Goal: Information Seeking & Learning: Learn about a topic

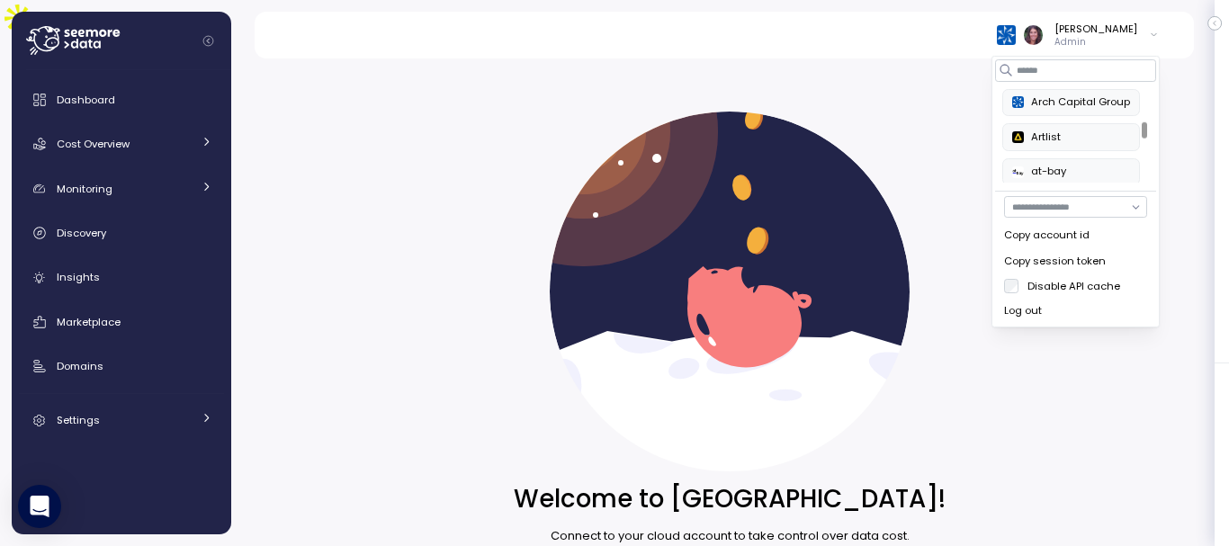
scroll to position [299, 0]
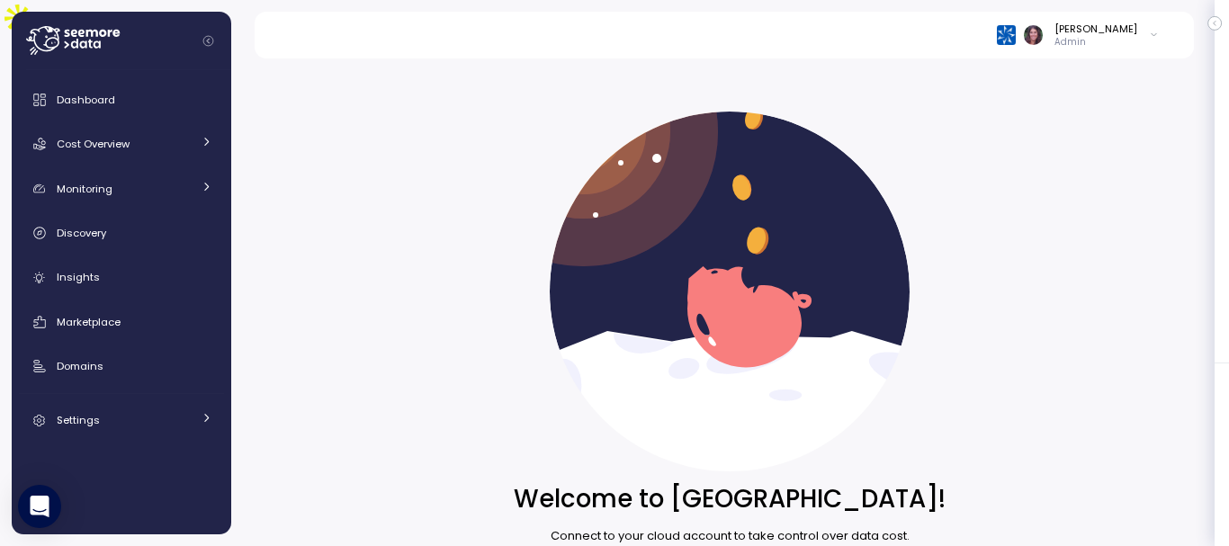
click at [846, 238] on img at bounding box center [730, 292] width 360 height 360
click at [1042, 41] on div at bounding box center [1019, 34] width 45 height 19
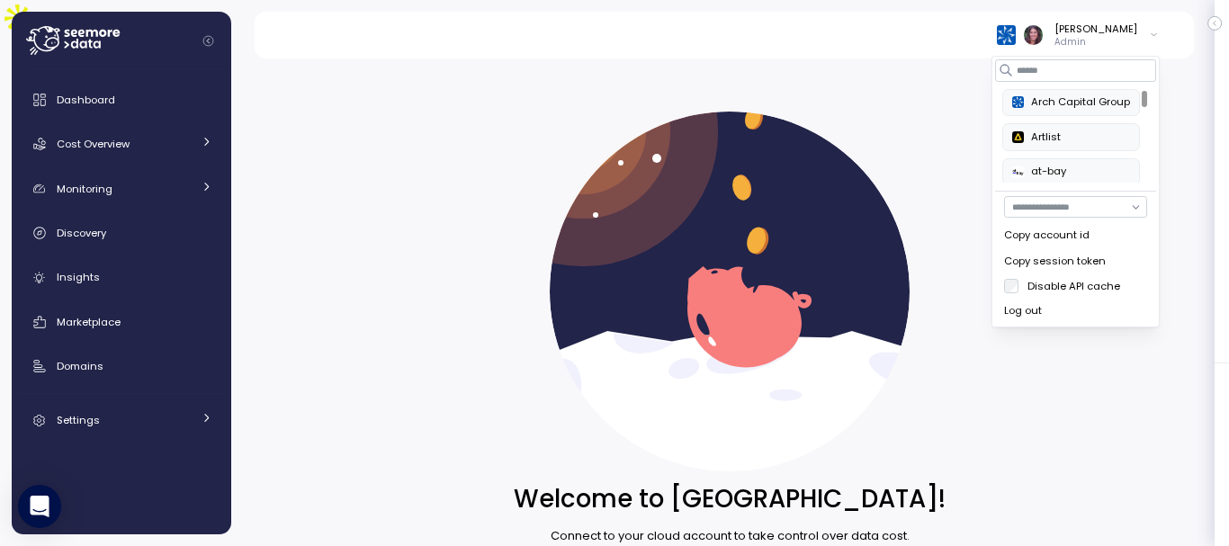
click at [1016, 40] on img at bounding box center [1006, 34] width 19 height 19
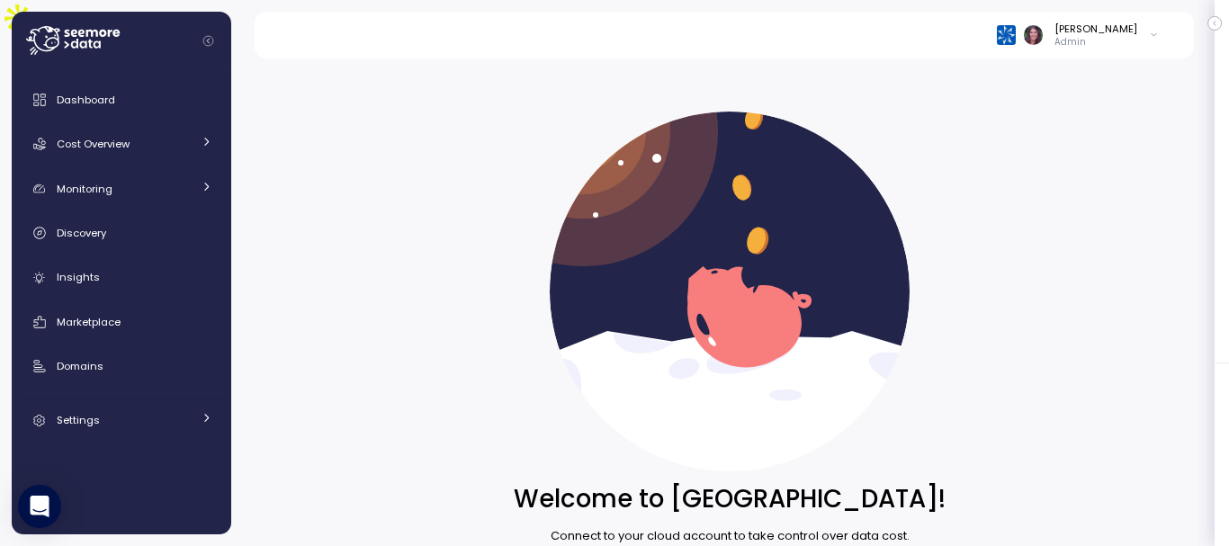
click at [1016, 40] on img at bounding box center [1006, 34] width 19 height 19
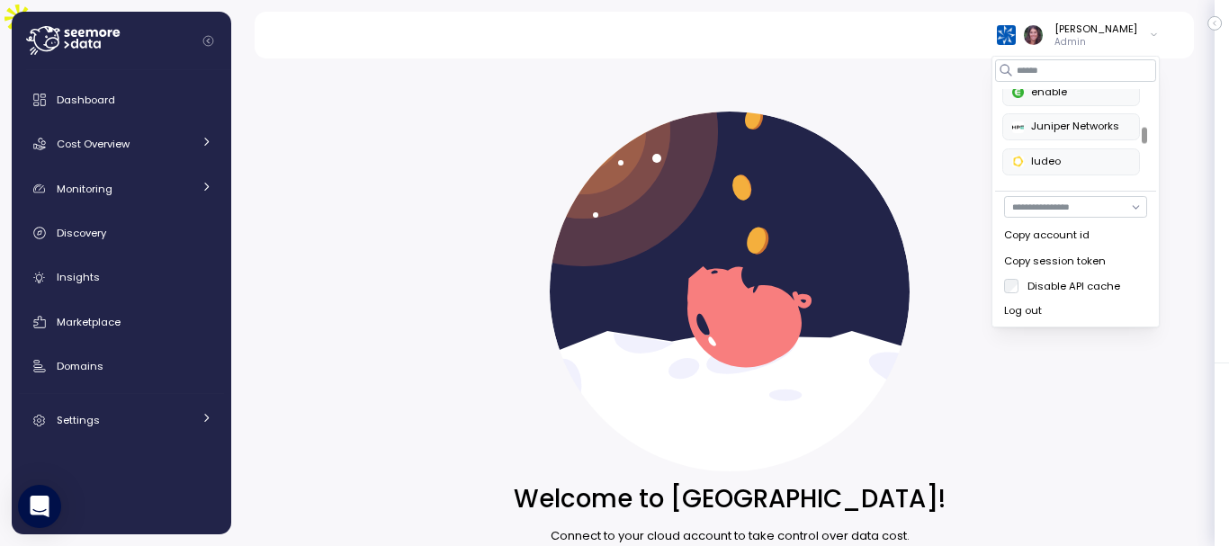
click at [1145, 133] on div at bounding box center [1143, 135] width 5 height 16
click at [1093, 95] on div "enable" at bounding box center [1071, 93] width 118 height 16
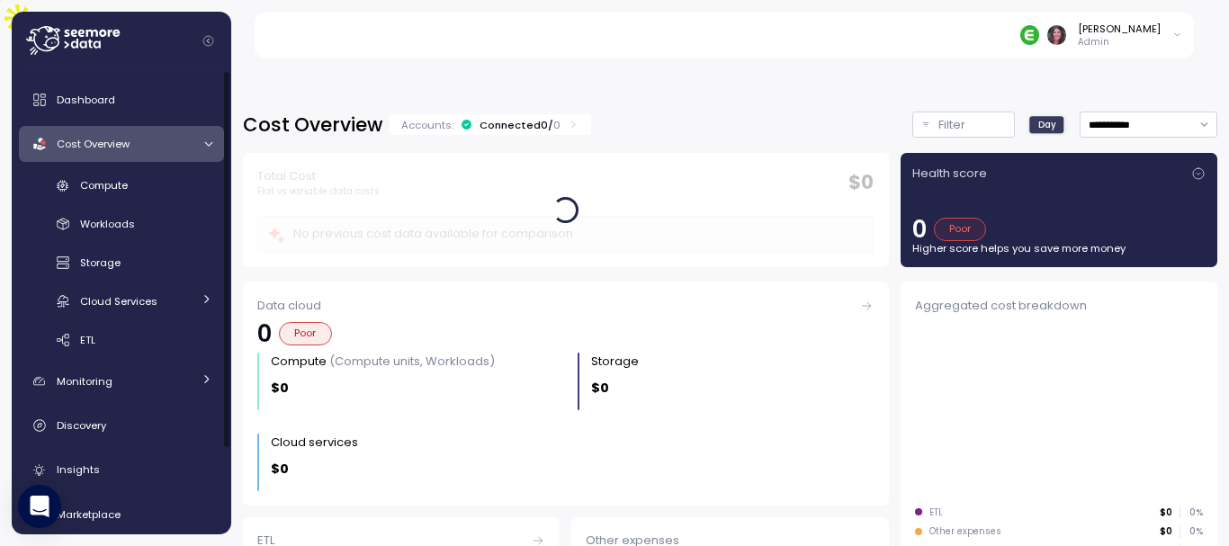
scroll to position [506, 0]
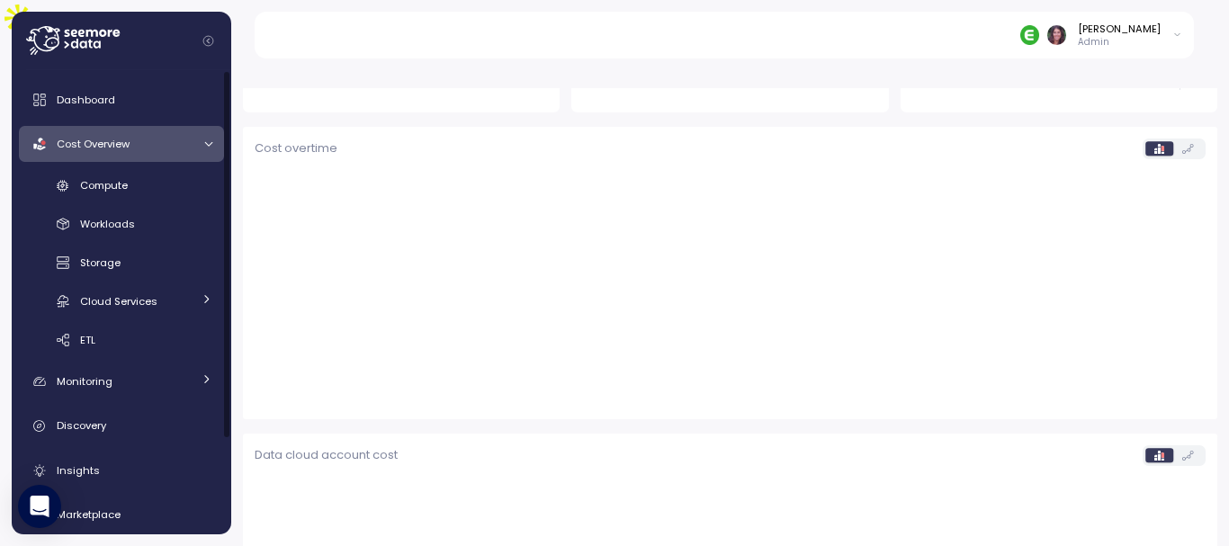
click at [124, 144] on span "Cost Overview" at bounding box center [93, 144] width 73 height 14
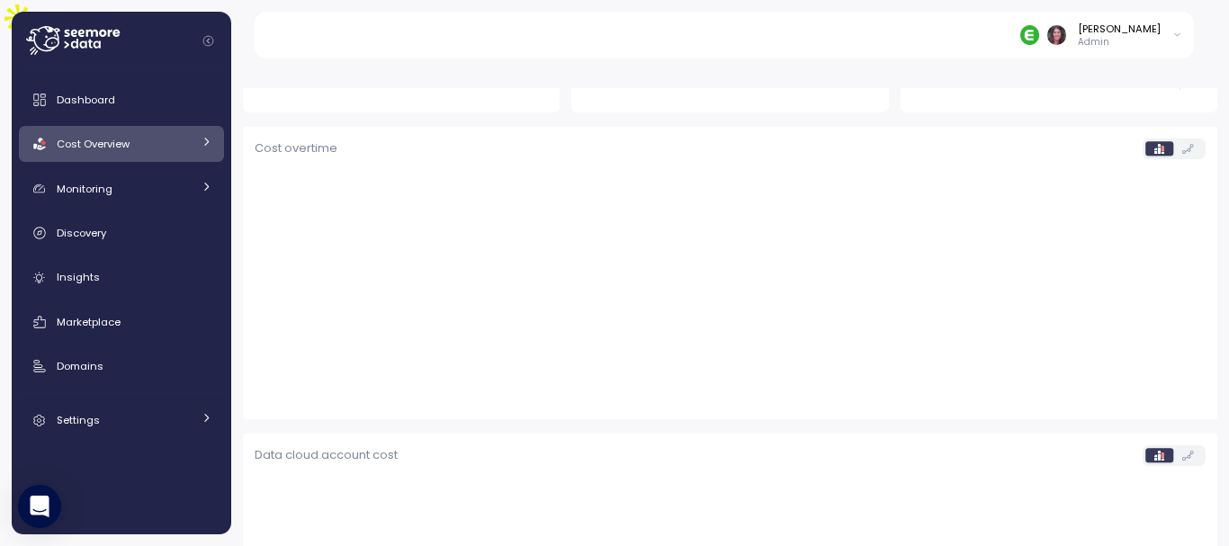
click at [124, 144] on span "Cost Overview" at bounding box center [93, 144] width 73 height 14
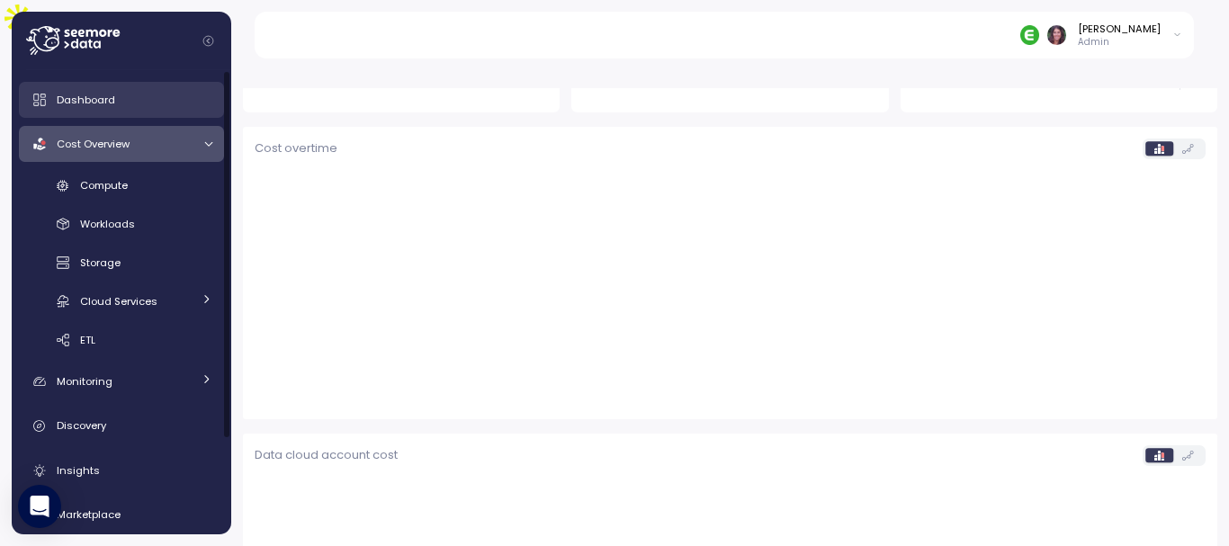
click at [164, 116] on link "Dashboard" at bounding box center [121, 100] width 205 height 36
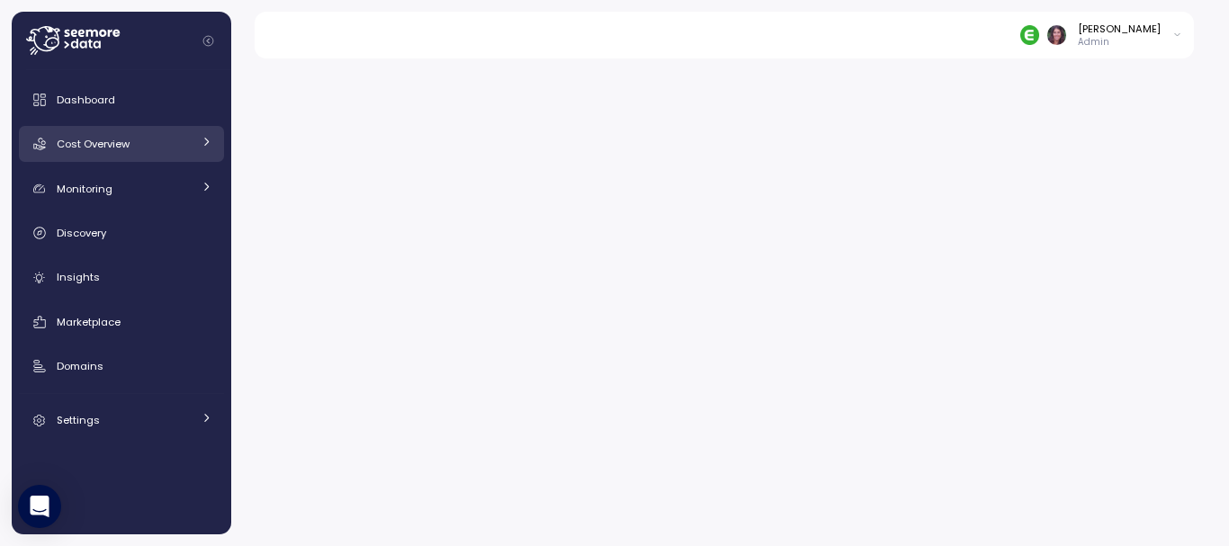
click at [159, 145] on div "Cost Overview" at bounding box center [124, 144] width 135 height 18
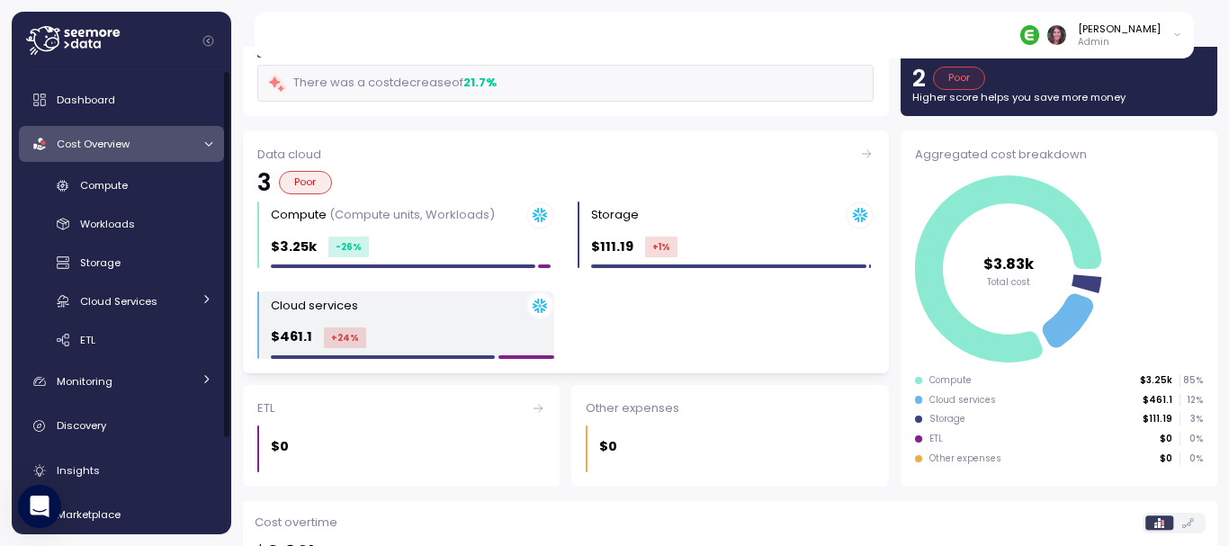
scroll to position [112, 0]
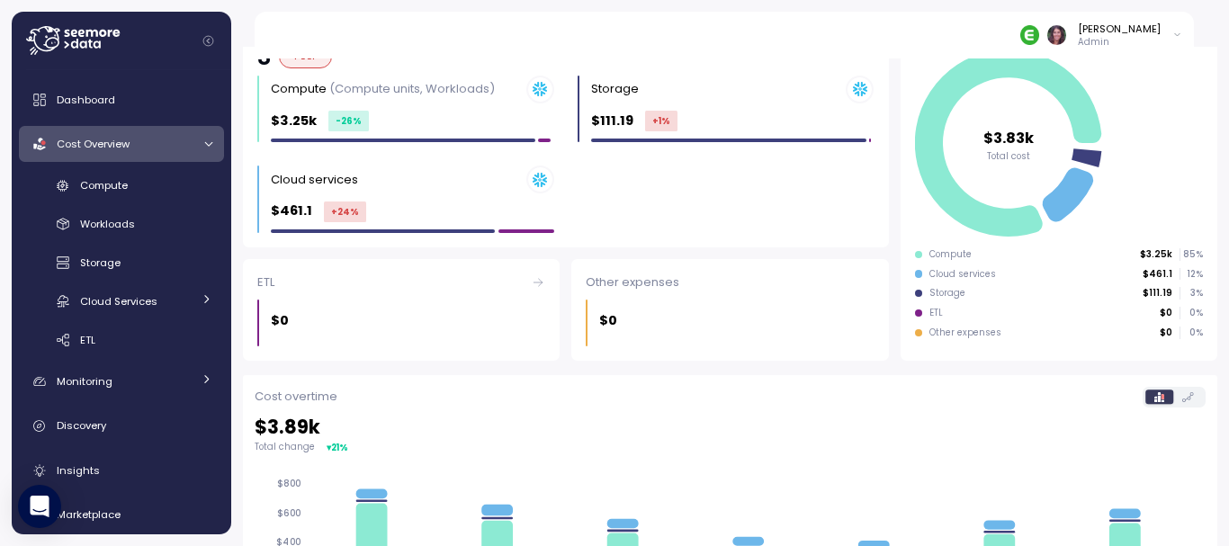
click at [565, 436] on h2 "$ 3.89k" at bounding box center [730, 428] width 951 height 26
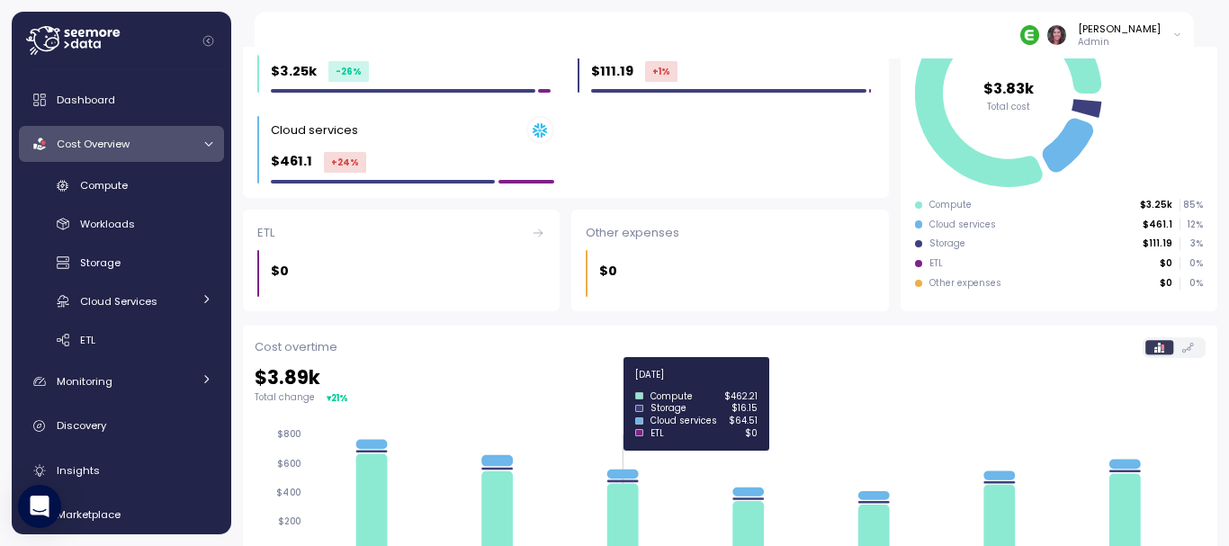
click at [565, 436] on icon "2025-08-27 2025-08-28 2025-08-29 2025-08-30 2025-08-31 2025-09-01 2025-09-02 $0…" at bounding box center [723, 501] width 937 height 171
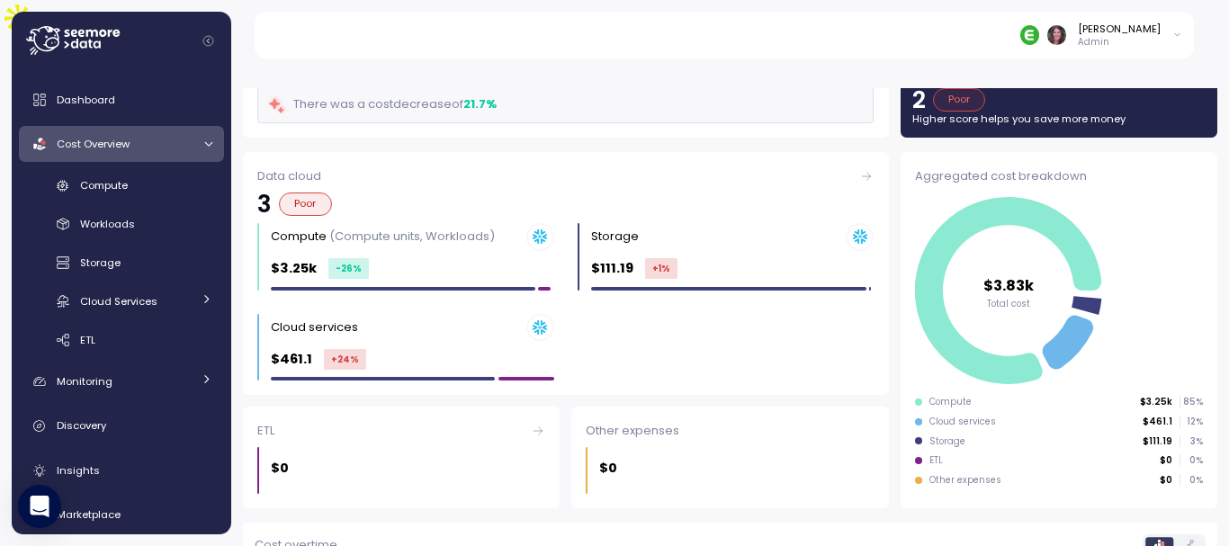
scroll to position [0, 0]
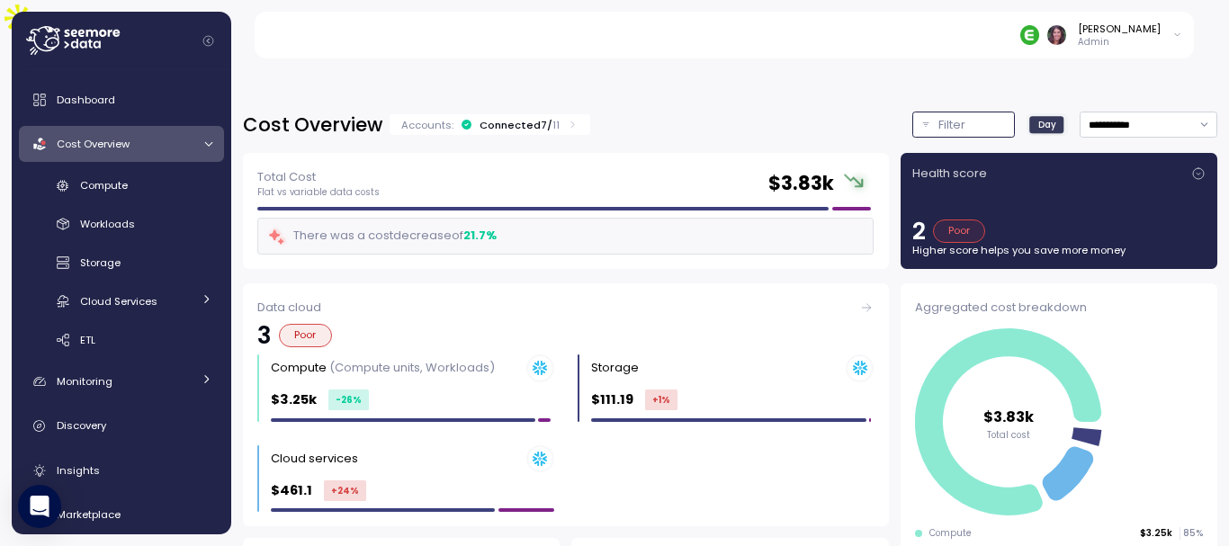
click at [938, 116] on p "Filter" at bounding box center [951, 125] width 27 height 18
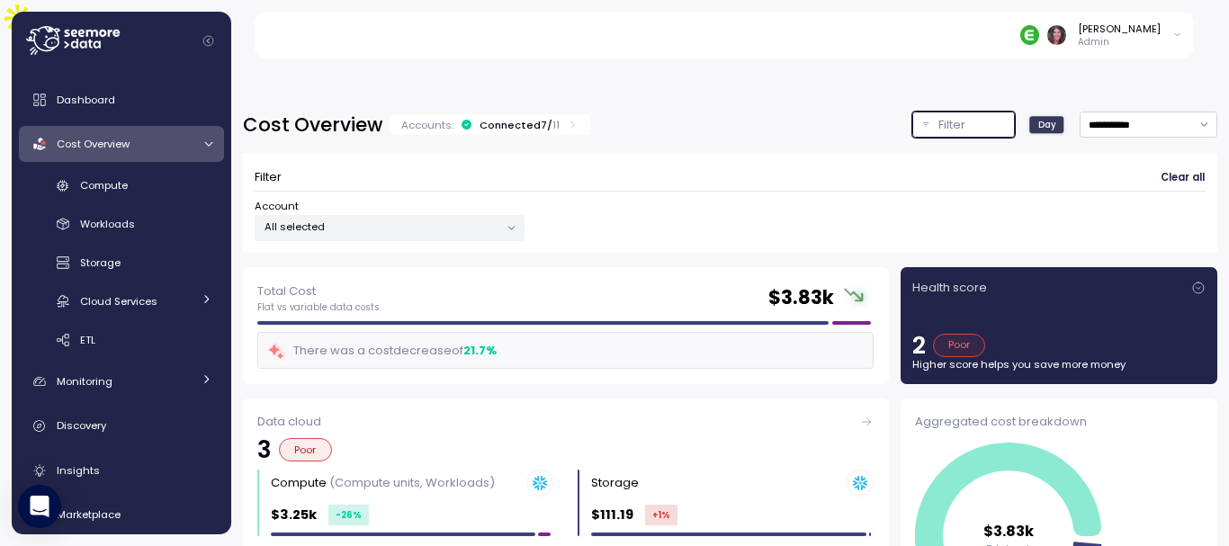
click at [912, 112] on button "Filter" at bounding box center [963, 125] width 103 height 26
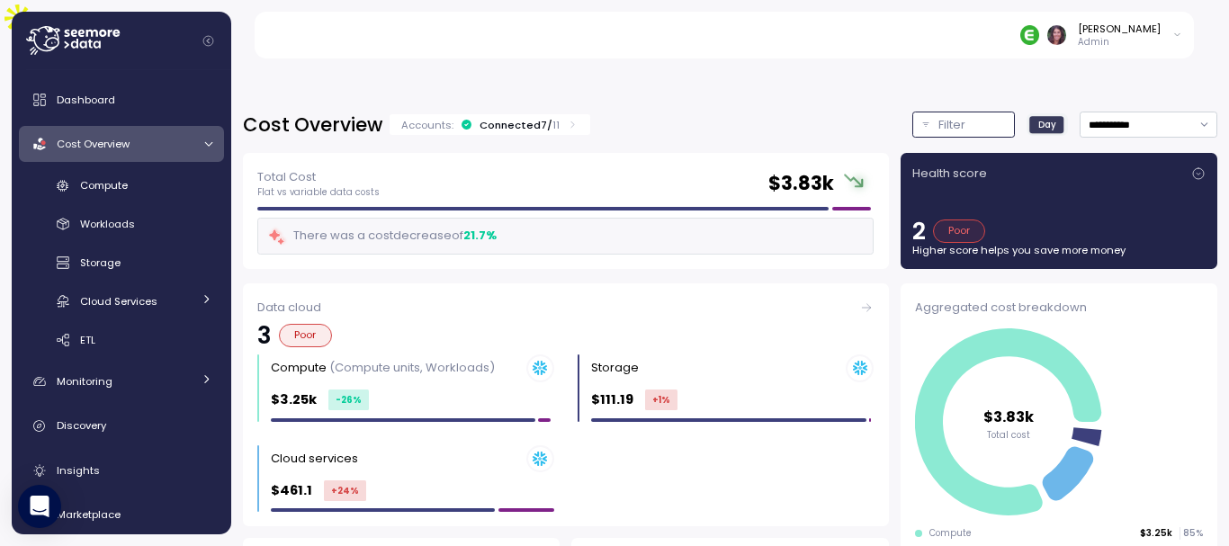
click at [912, 112] on button "Filter" at bounding box center [963, 125] width 103 height 26
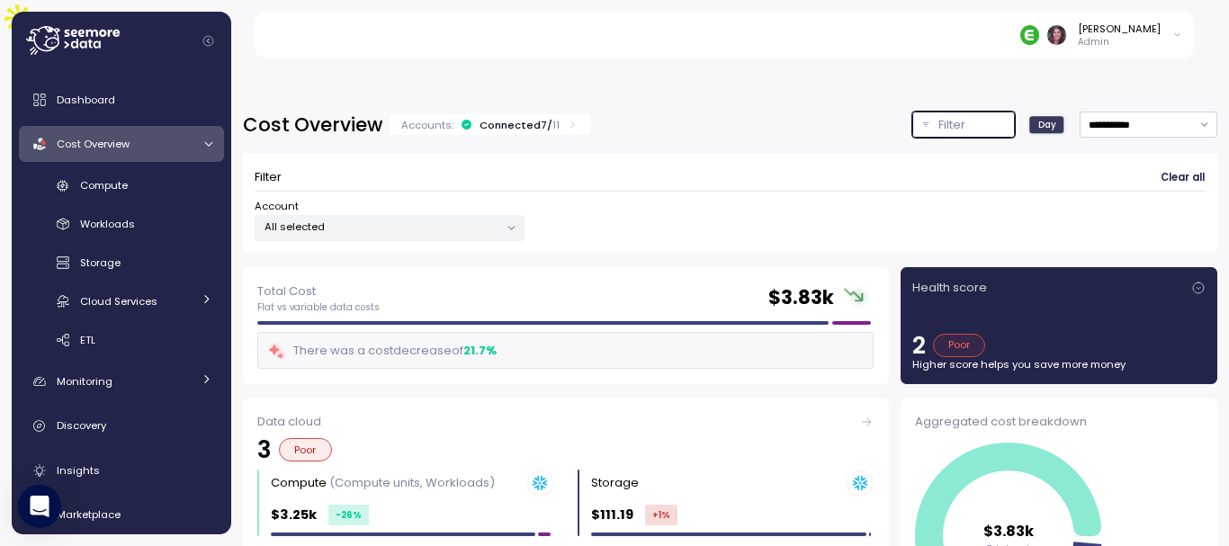
click at [385, 219] on p "All selected" at bounding box center [381, 226] width 235 height 14
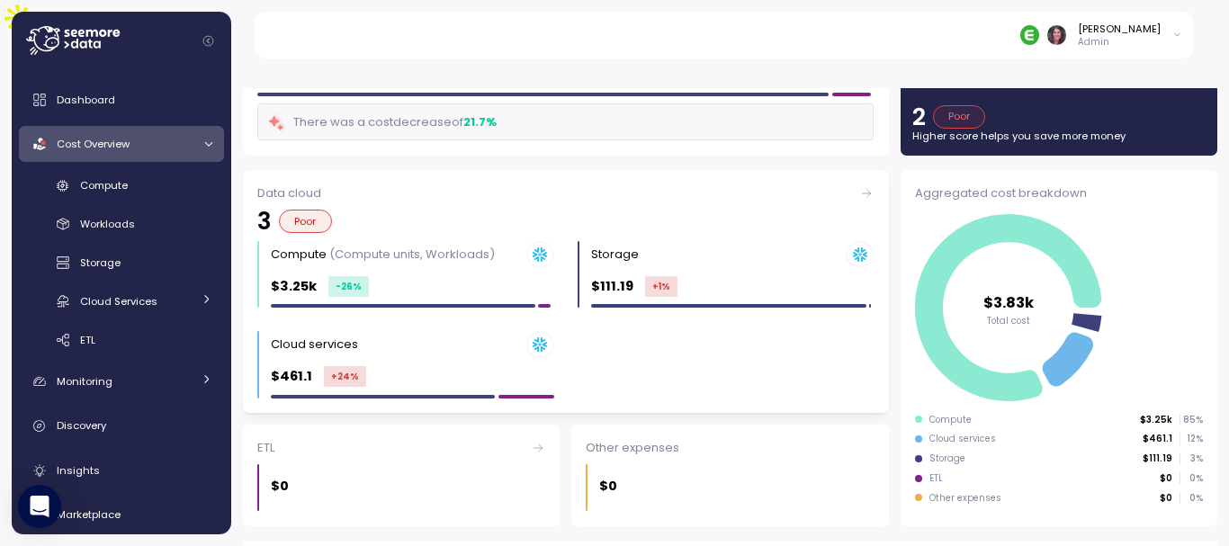
scroll to position [228, 0]
click at [666, 103] on div "Total Cost Flat vs variable data costs $ 3.83k There was a cost decrease of 21.…" at bounding box center [566, 98] width 646 height 117
click at [100, 149] on div "Cost Overview" at bounding box center [124, 144] width 135 height 18
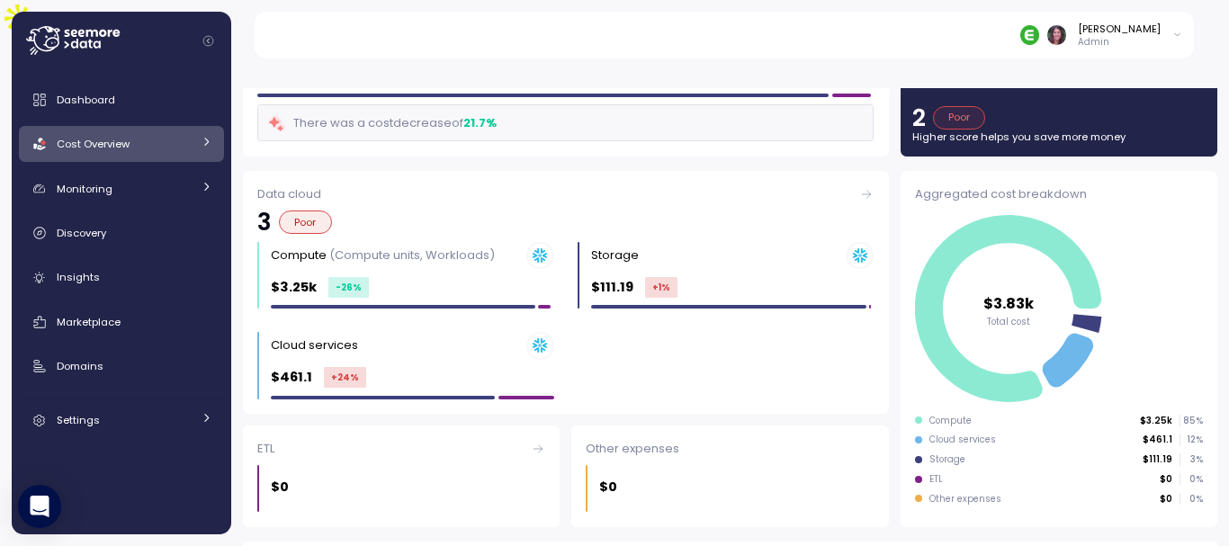
scroll to position [0, 0]
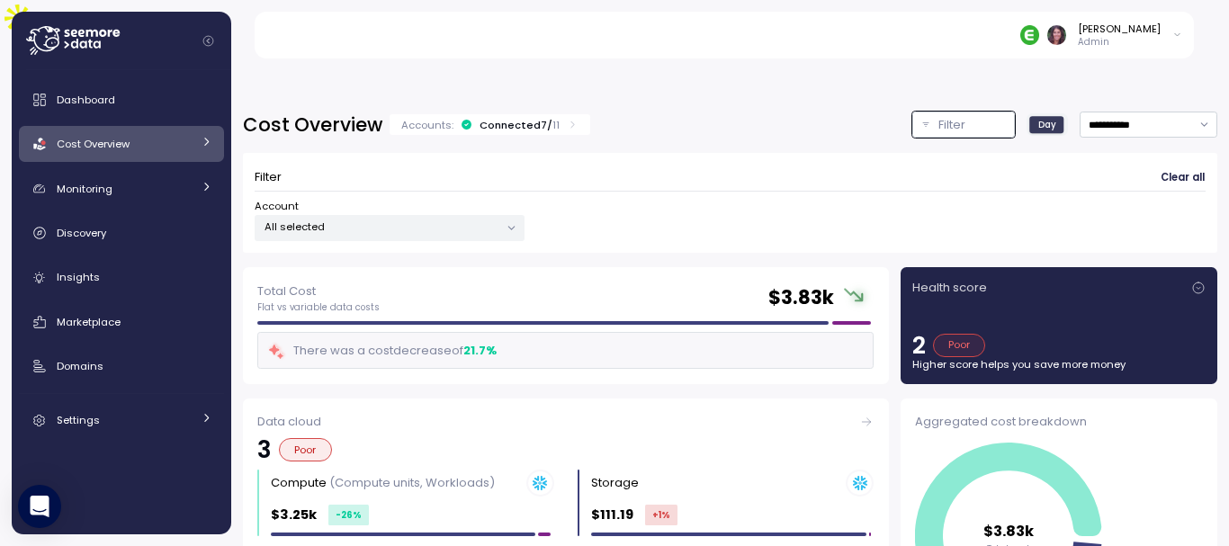
click at [310, 199] on div "Account All selected" at bounding box center [390, 220] width 270 height 42
click at [511, 227] on icon at bounding box center [511, 228] width 6 height 3
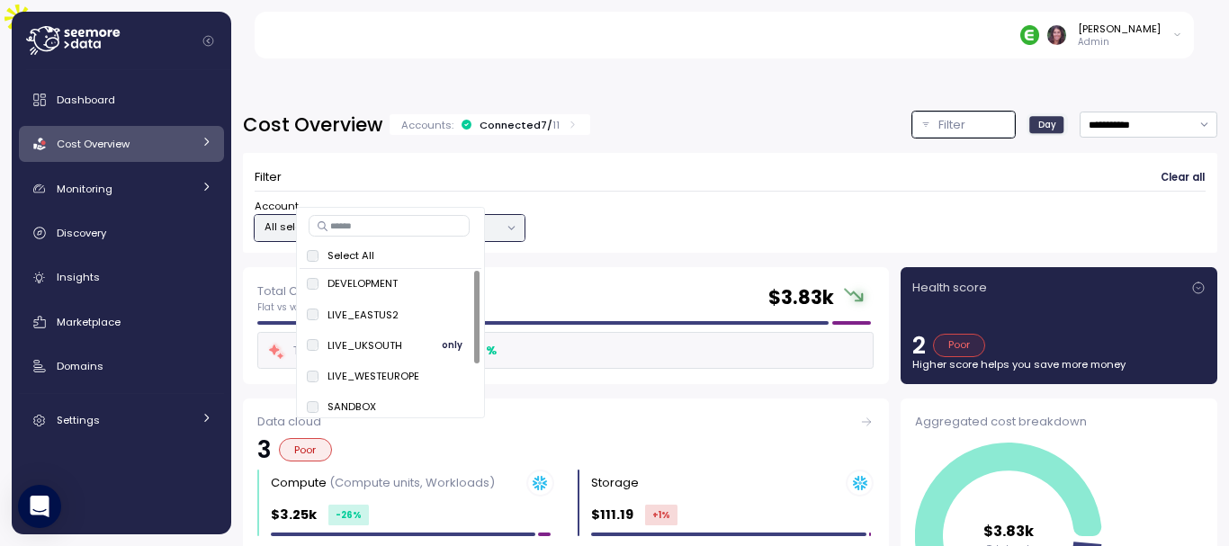
click at [446, 342] on span "only" at bounding box center [452, 346] width 21 height 20
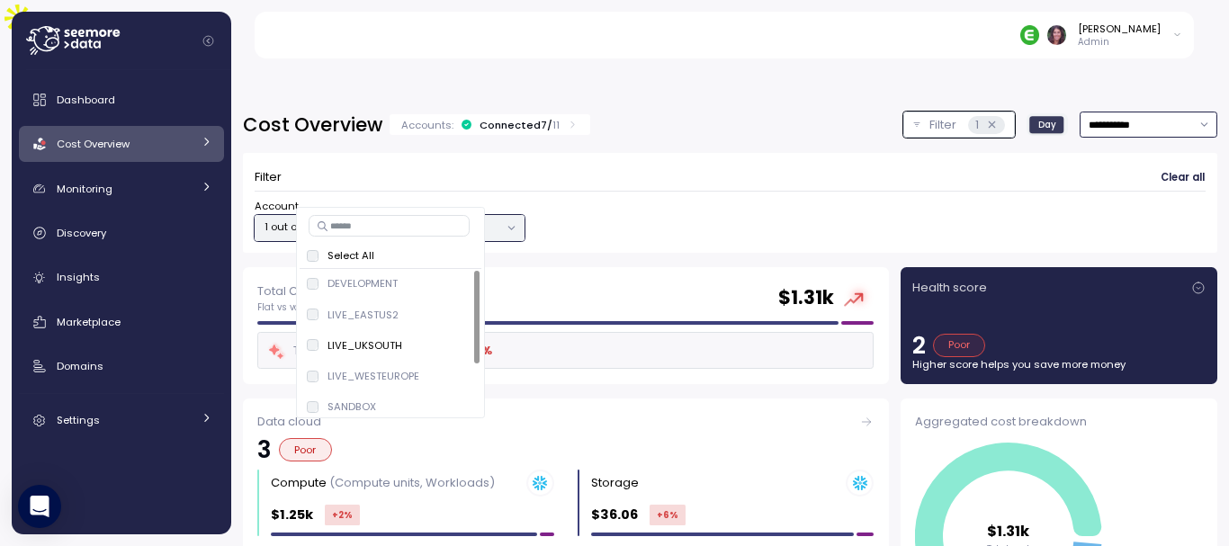
click at [1090, 112] on input "**********" at bounding box center [1148, 125] width 138 height 26
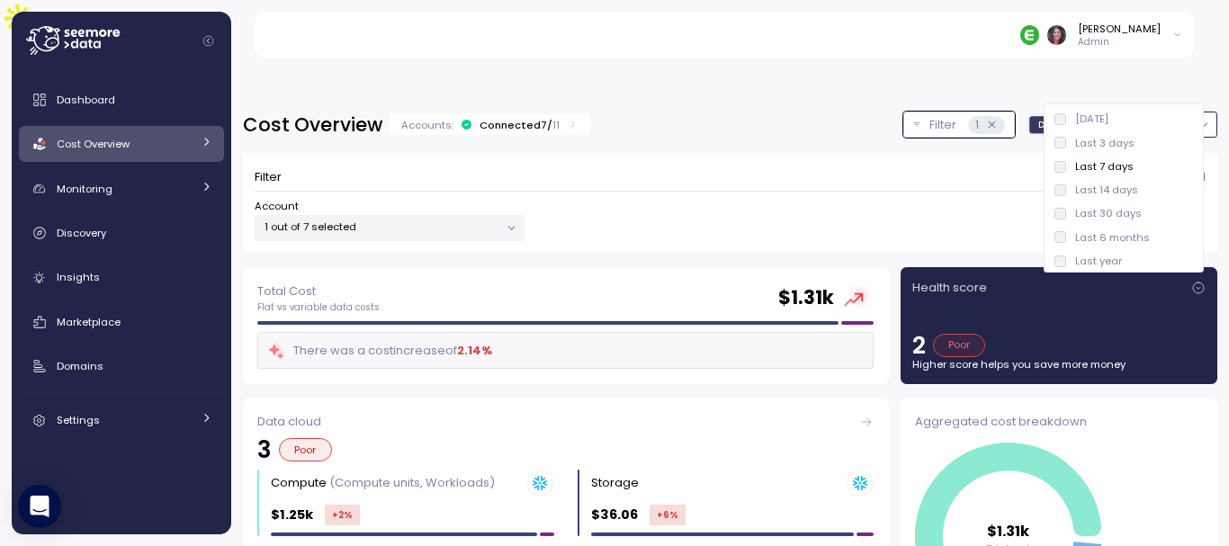
click at [1094, 210] on div "Last 30 days" at bounding box center [1108, 213] width 67 height 14
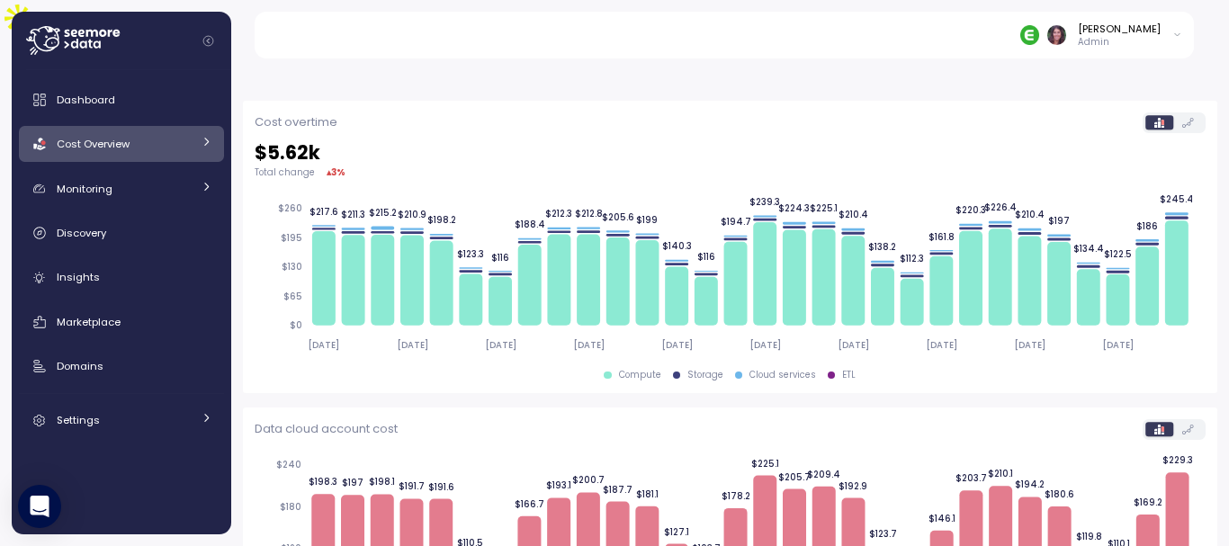
scroll to position [668, 0]
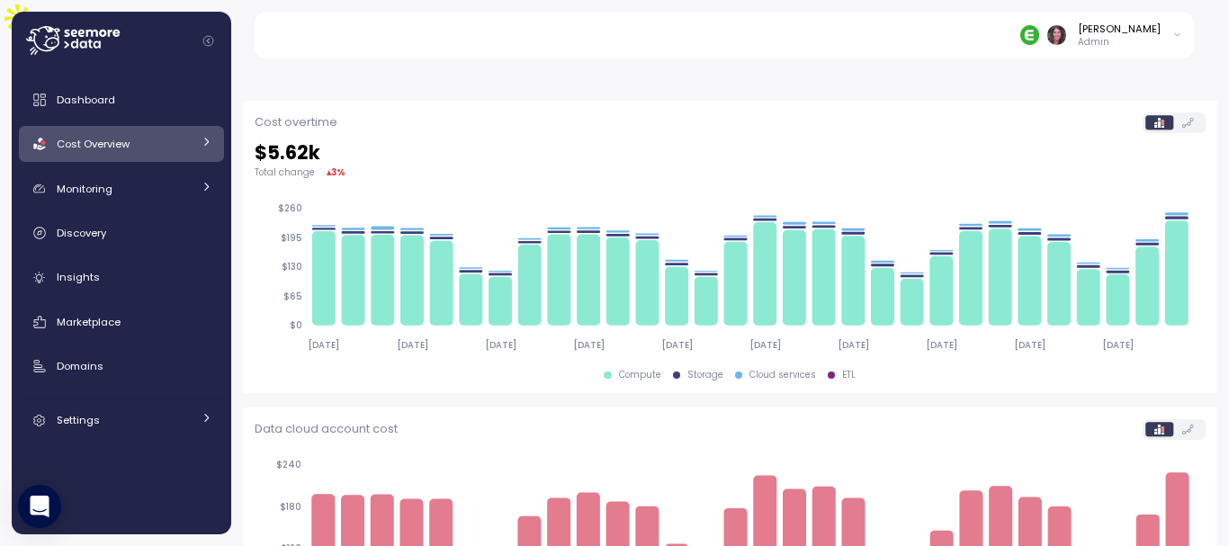
click at [93, 139] on span "Cost Overview" at bounding box center [93, 144] width 73 height 14
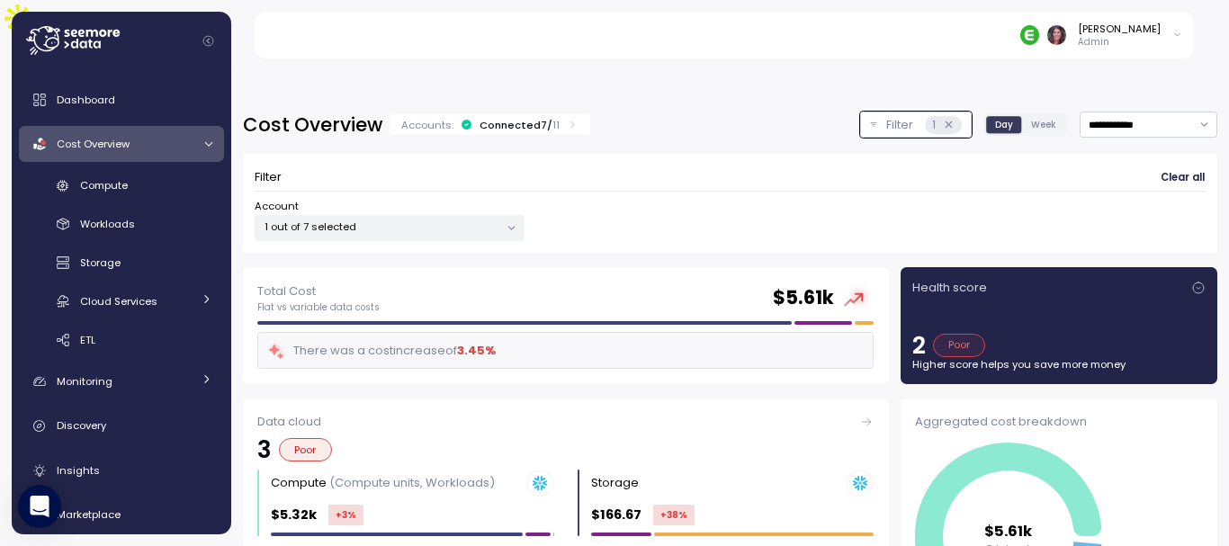
click at [354, 165] on form "Filter Clear all Account 1 out of 7 selected" at bounding box center [730, 203] width 951 height 76
click at [552, 199] on div "Account 1 out of 7 selected" at bounding box center [730, 220] width 951 height 42
click at [507, 222] on icon at bounding box center [512, 228] width 12 height 12
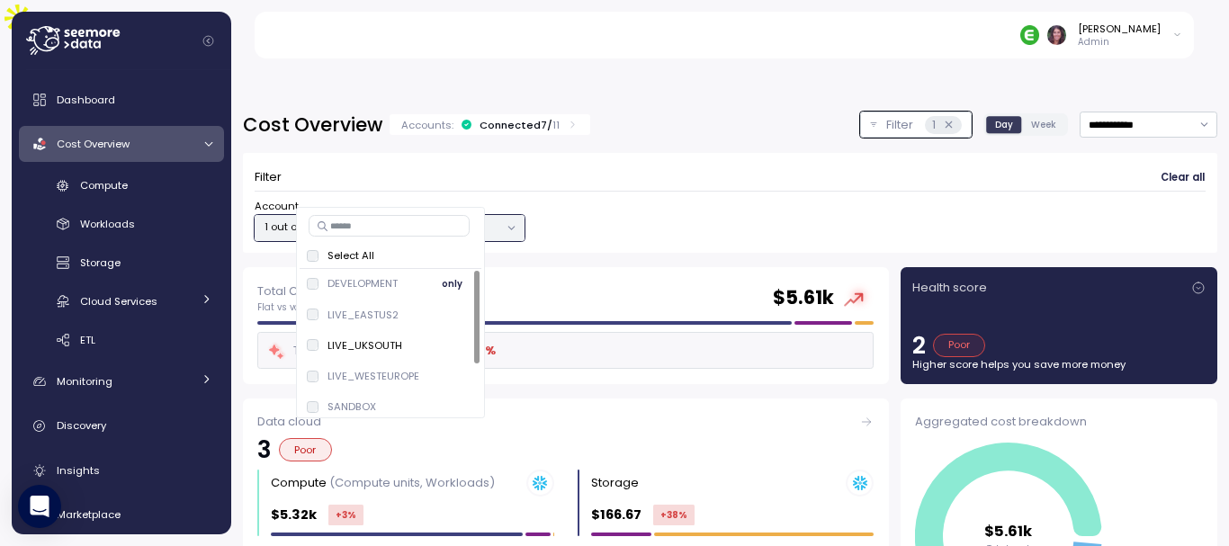
click at [448, 284] on span "only" at bounding box center [452, 283] width 21 height 20
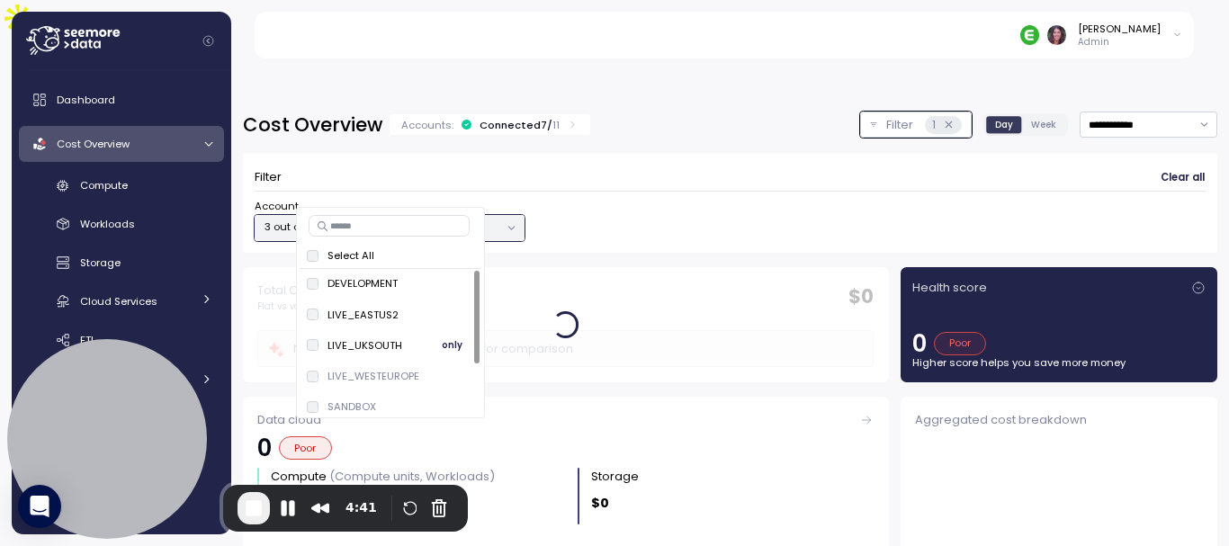
click at [443, 343] on span "only" at bounding box center [452, 346] width 21 height 20
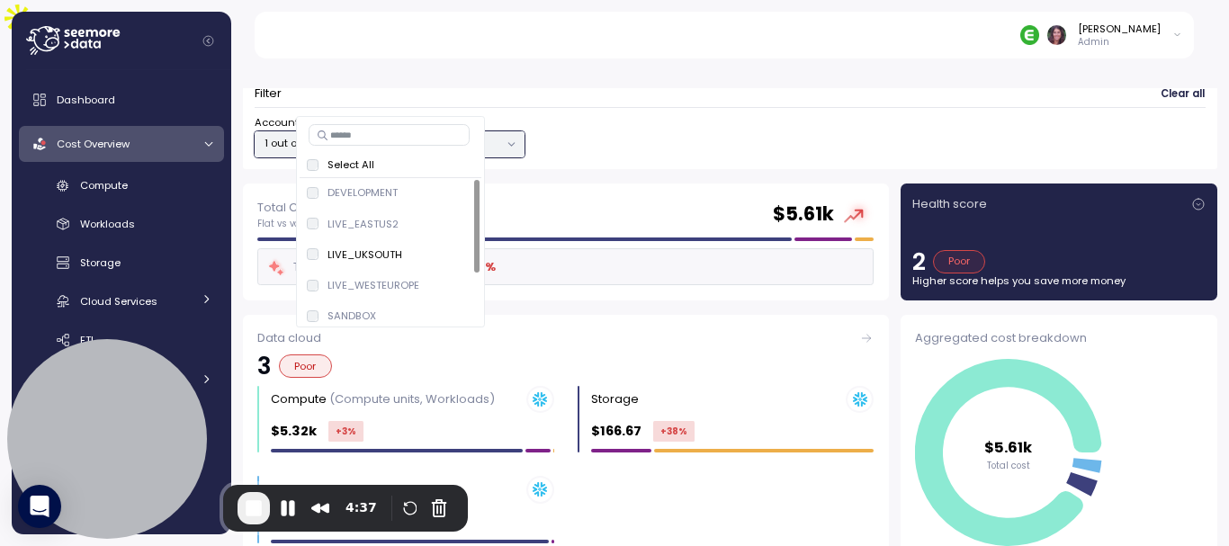
scroll to position [91, 0]
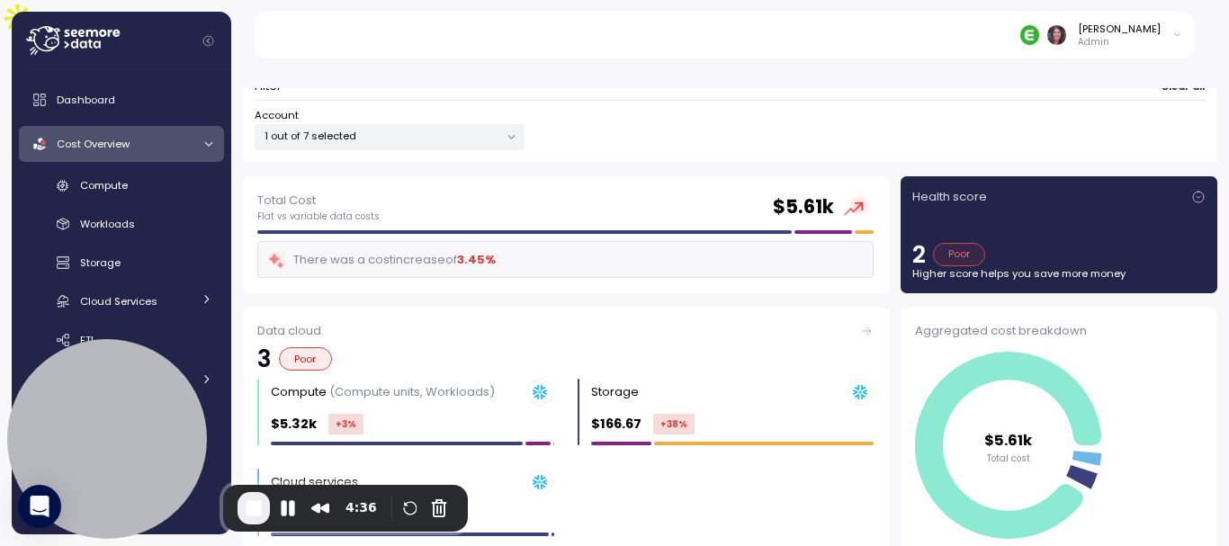
click at [633, 108] on div "Account 1 out of 7 selected" at bounding box center [730, 129] width 951 height 42
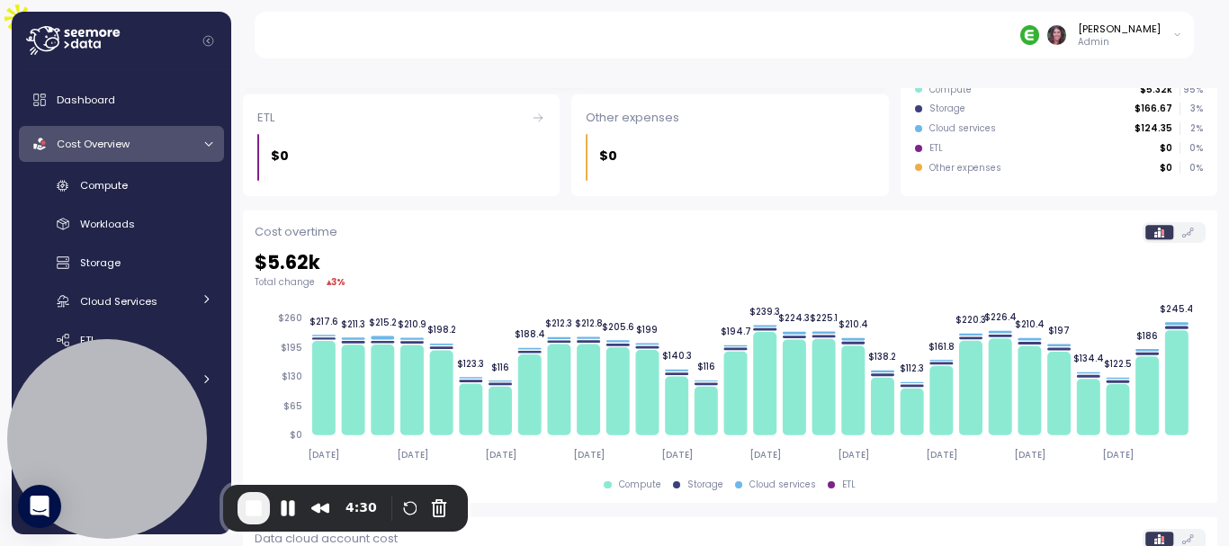
scroll to position [560, 0]
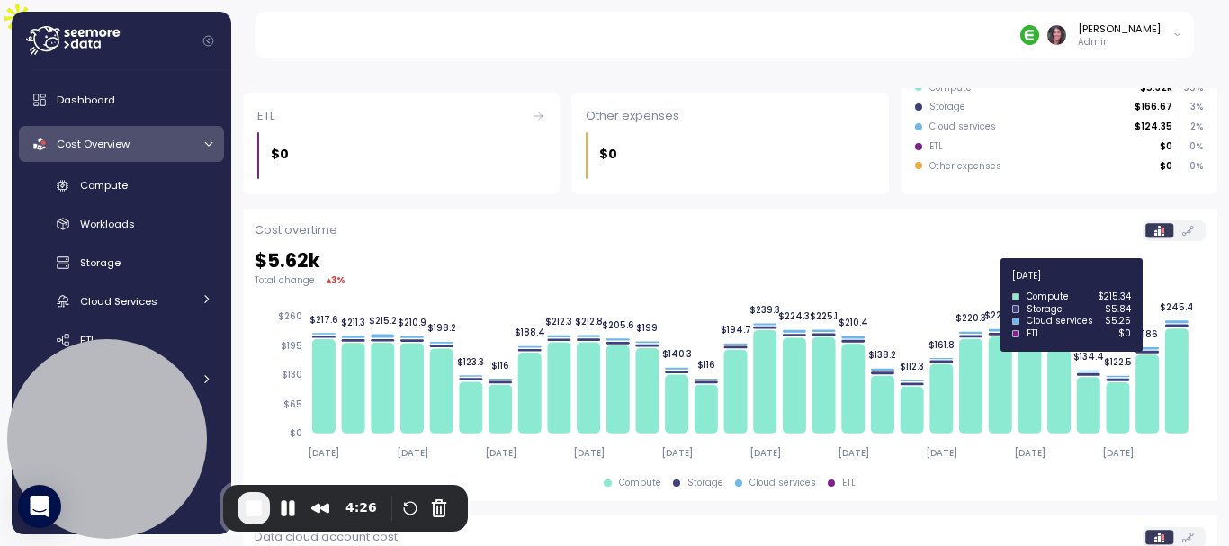
click at [994, 337] on icon at bounding box center [999, 385] width 23 height 97
click at [992, 375] on icon at bounding box center [999, 385] width 23 height 97
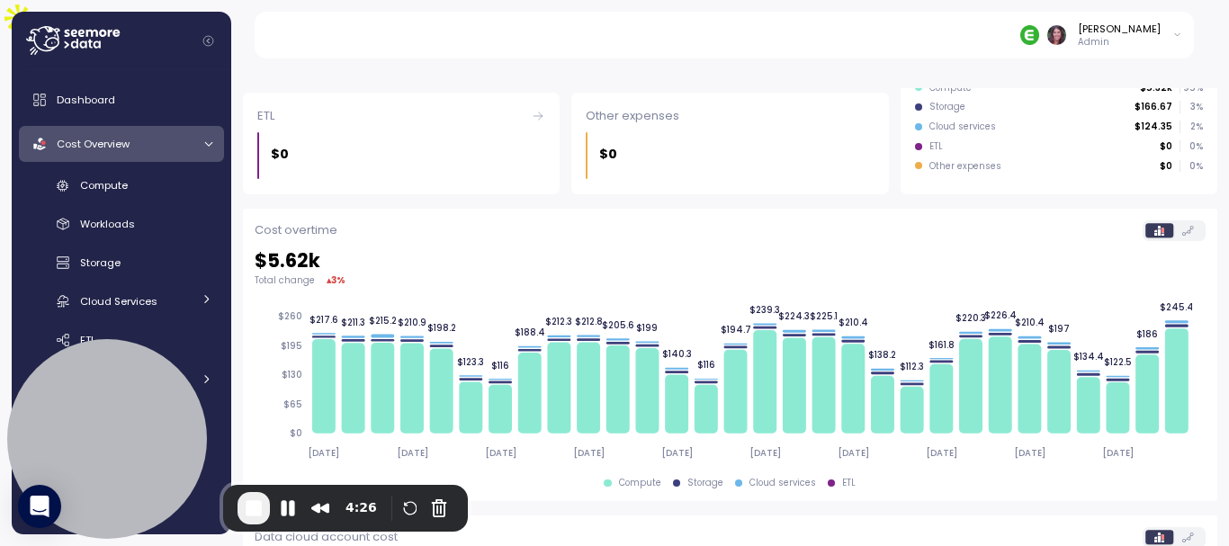
click at [989, 426] on icon "2025-08-04 2025-08-07 2025-08-10 2025-08-13 2025-08-16 2025-08-19 2025-08-22 20…" at bounding box center [723, 384] width 937 height 171
click at [1182, 226] on icon at bounding box center [1188, 231] width 12 height 10
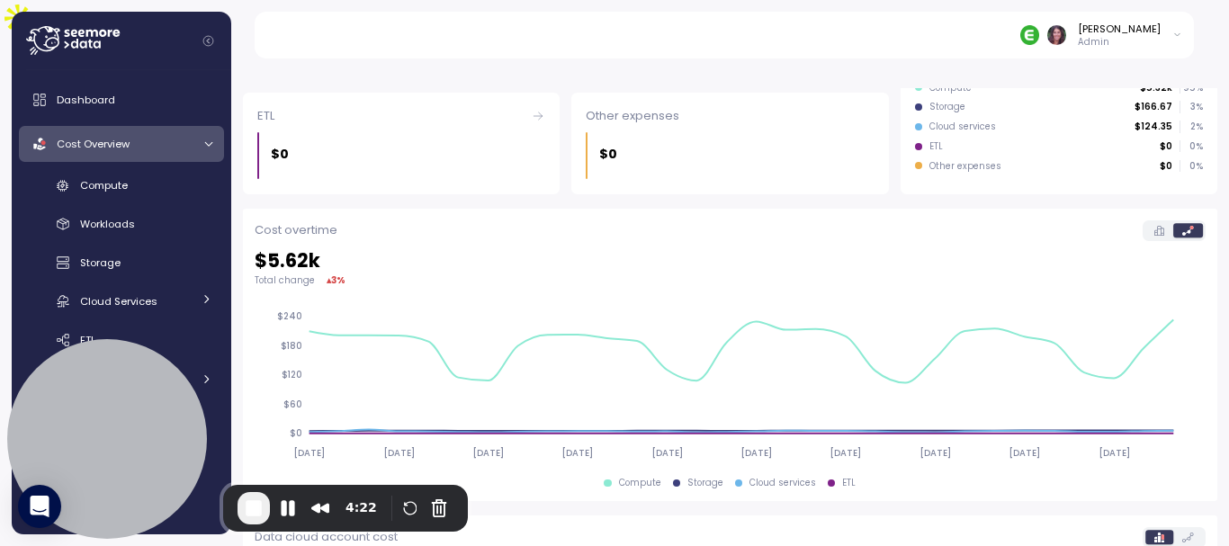
click at [1145, 223] on label at bounding box center [1159, 230] width 28 height 14
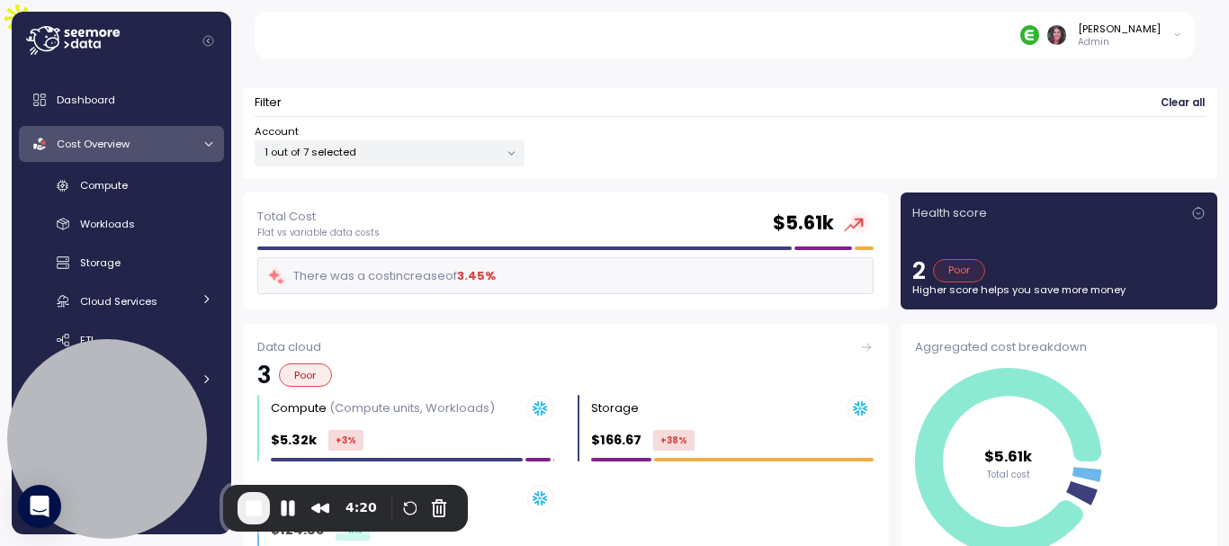
scroll to position [0, 0]
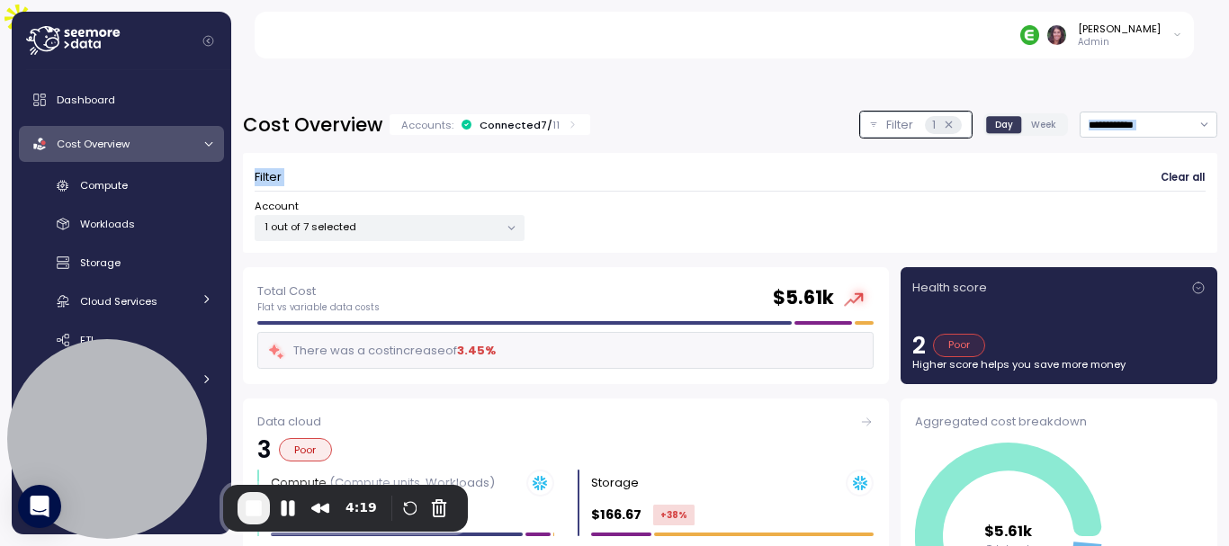
click at [1085, 112] on div "**********" at bounding box center [730, 182] width 974 height 141
click at [1082, 112] on input "**********" at bounding box center [1148, 125] width 138 height 26
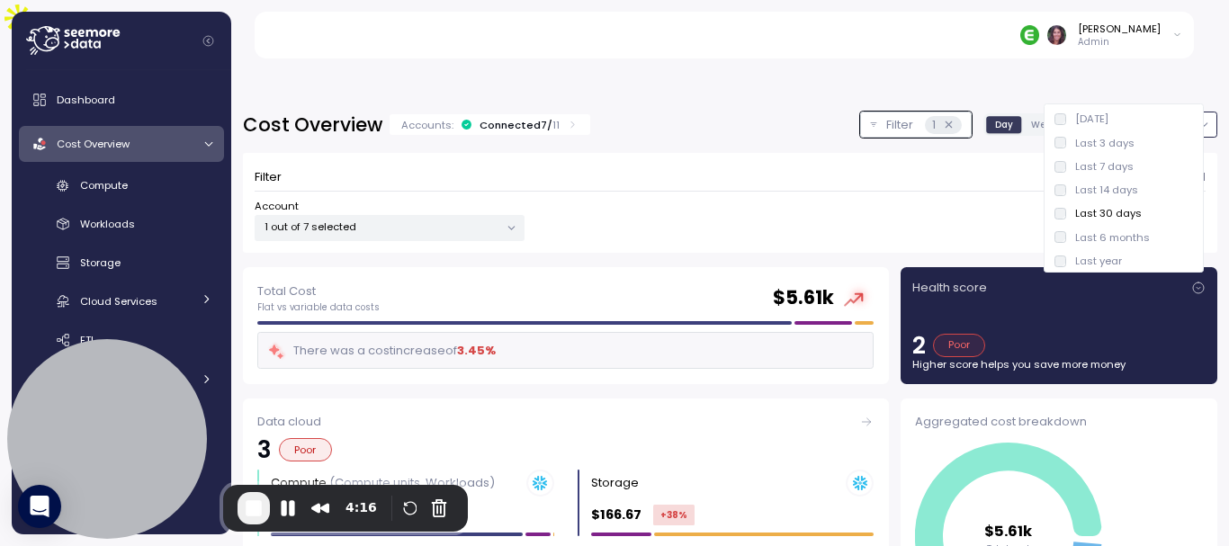
type input "**********"
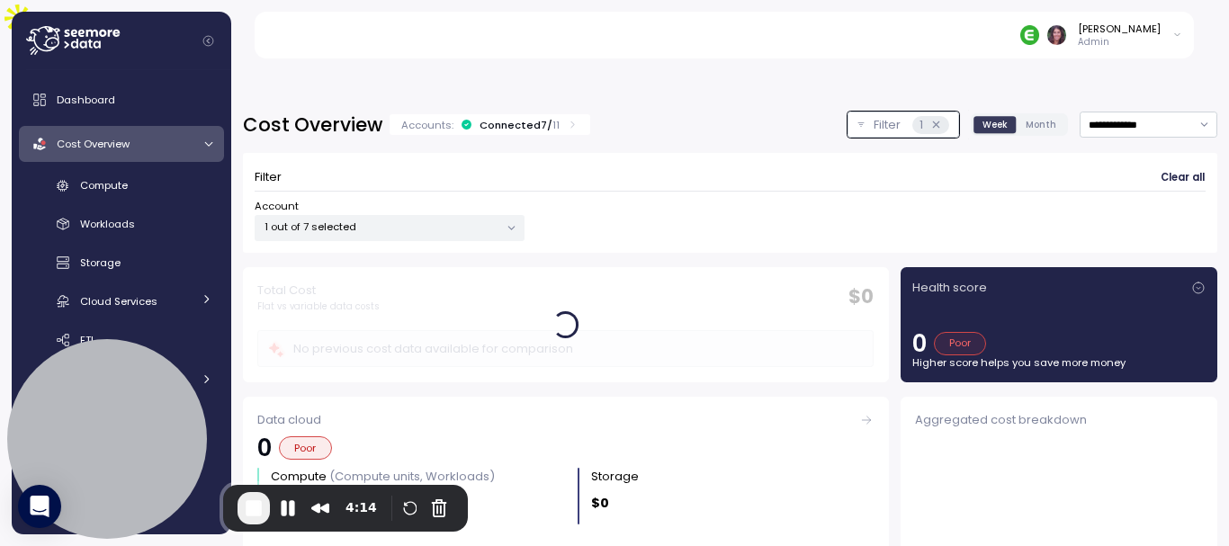
click at [1025, 118] on span "Month" at bounding box center [1040, 124] width 31 height 13
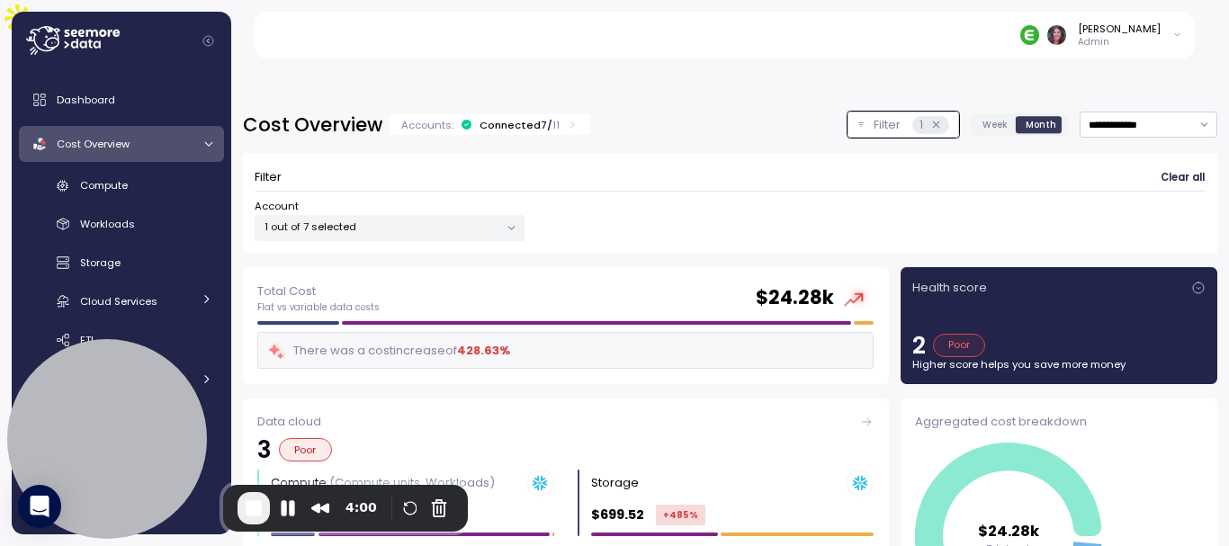
click at [690, 341] on div "Total Cost Flat vs variable data costs $ 24.28k There was a cost increase of 42…" at bounding box center [566, 325] width 646 height 117
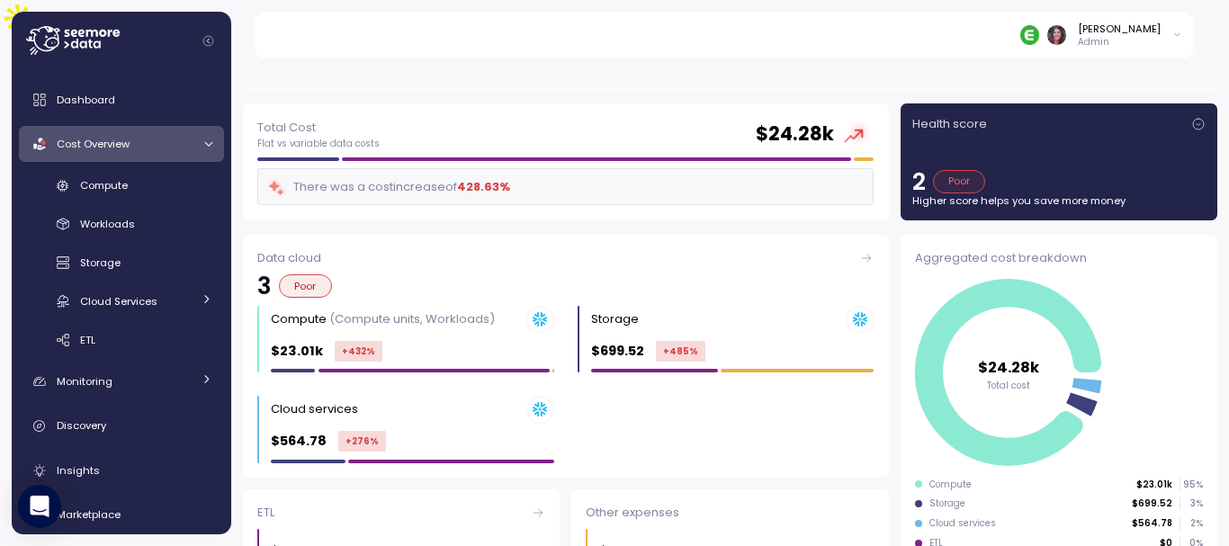
scroll to position [165, 0]
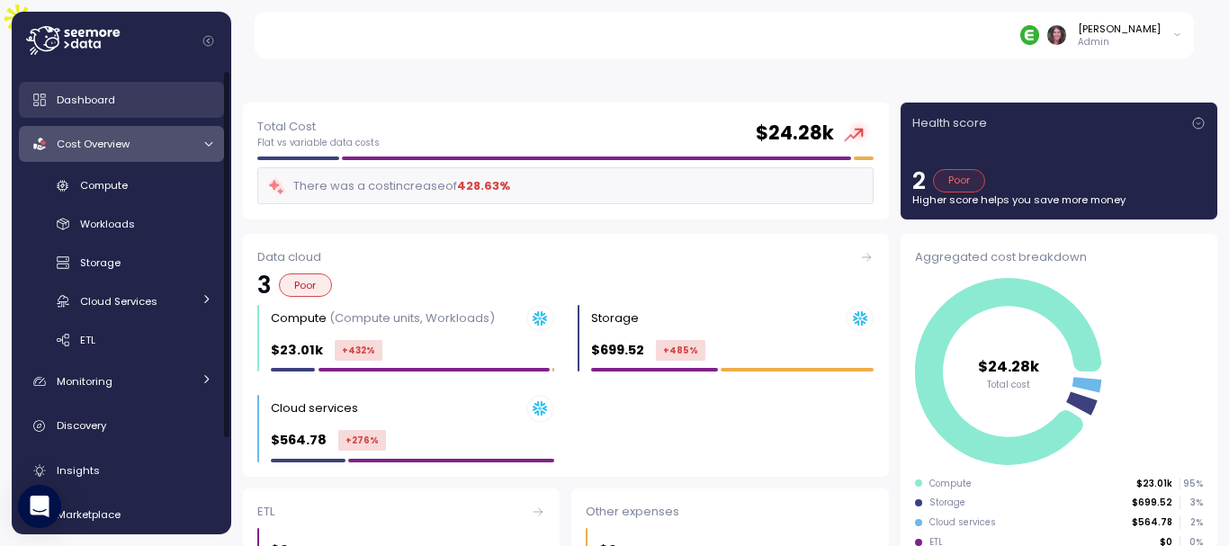
click at [82, 102] on span "Dashboard" at bounding box center [86, 100] width 58 height 14
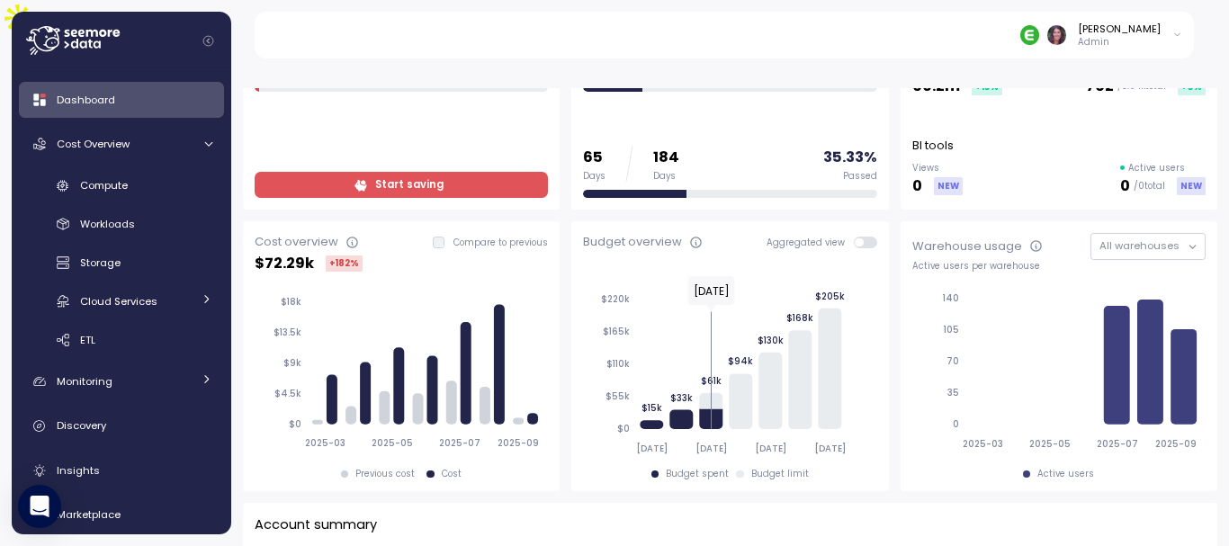
click at [864, 237] on span at bounding box center [871, 243] width 14 height 12
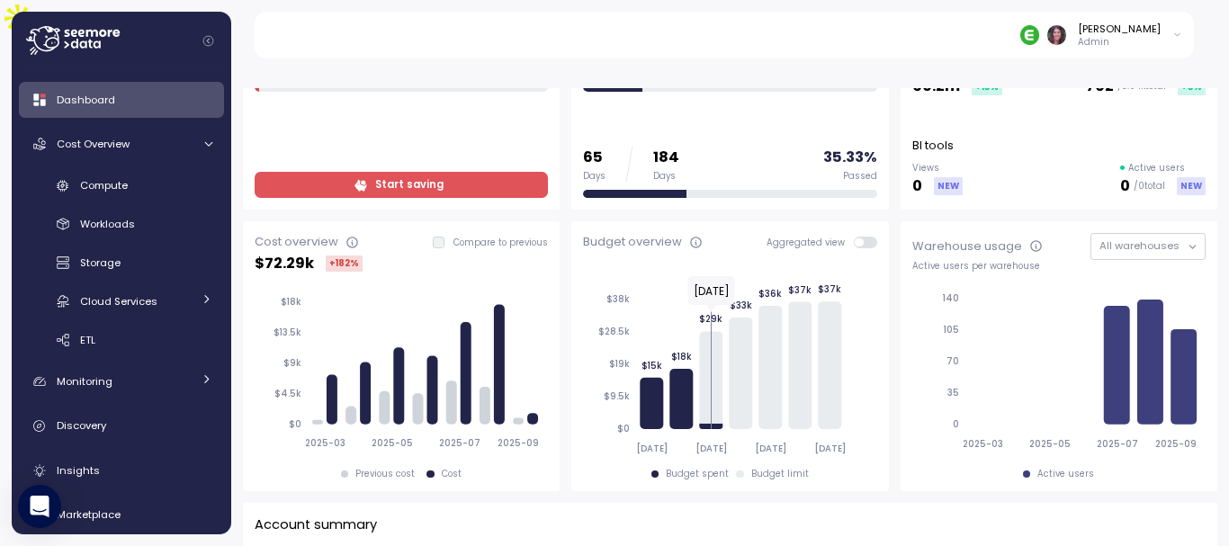
click at [864, 237] on span at bounding box center [871, 243] width 14 height 12
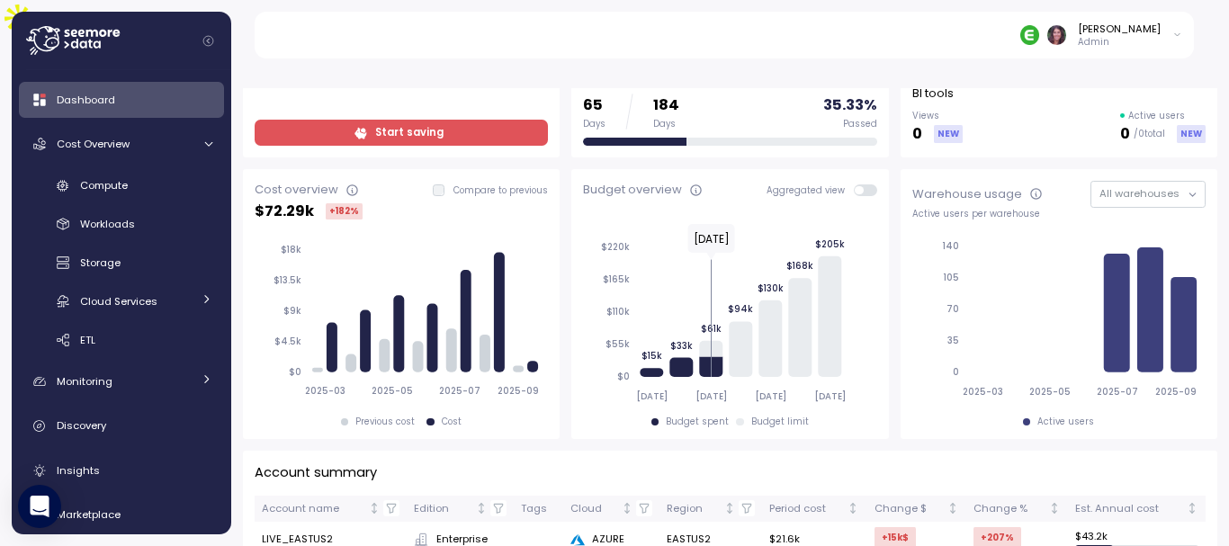
scroll to position [244, 0]
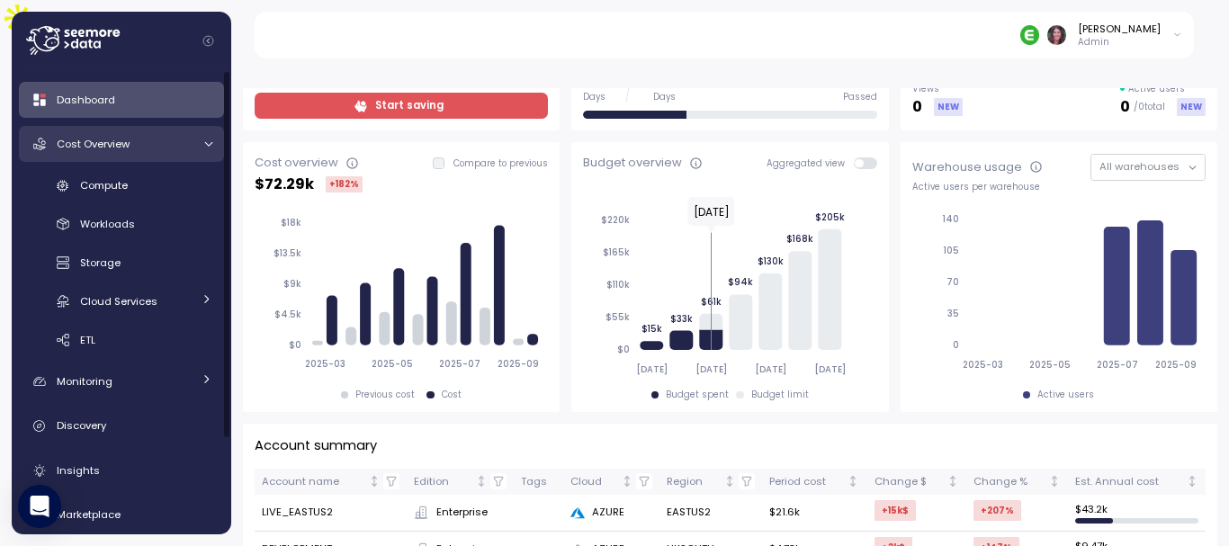
click at [114, 158] on link "Cost Overview" at bounding box center [121, 144] width 205 height 36
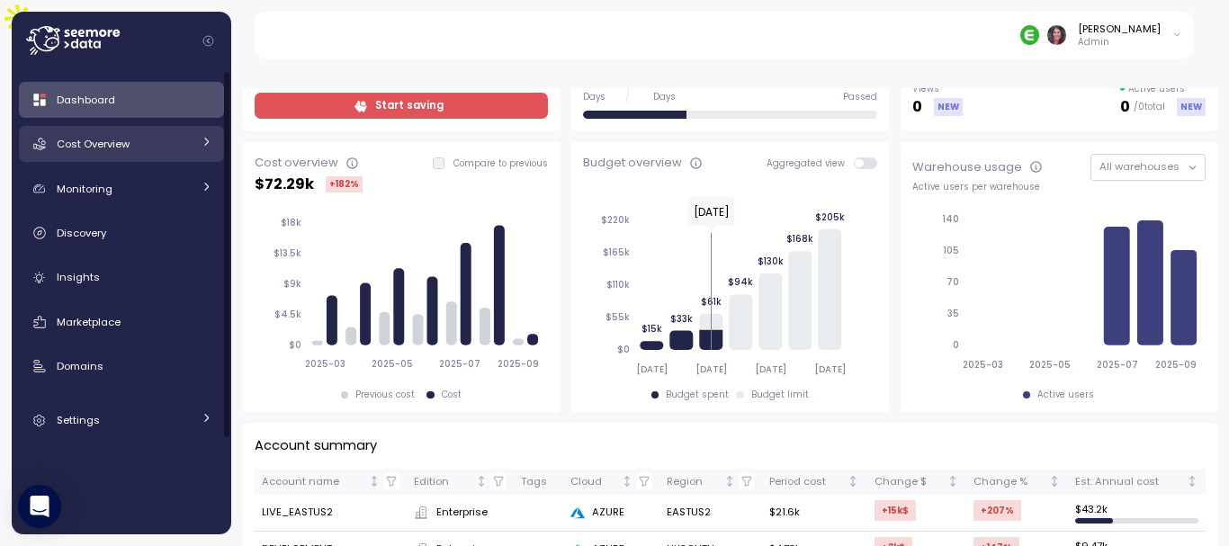
click at [114, 158] on link "Cost Overview" at bounding box center [121, 144] width 205 height 36
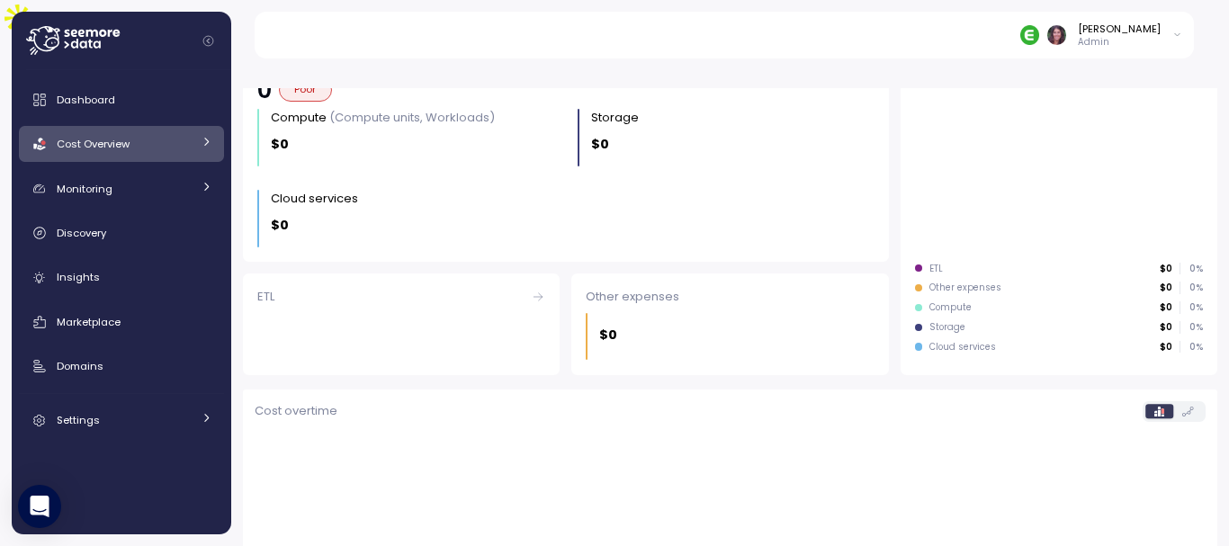
scroll to position [242, 0]
click at [208, 134] on link "Cost Overview" at bounding box center [121, 144] width 205 height 36
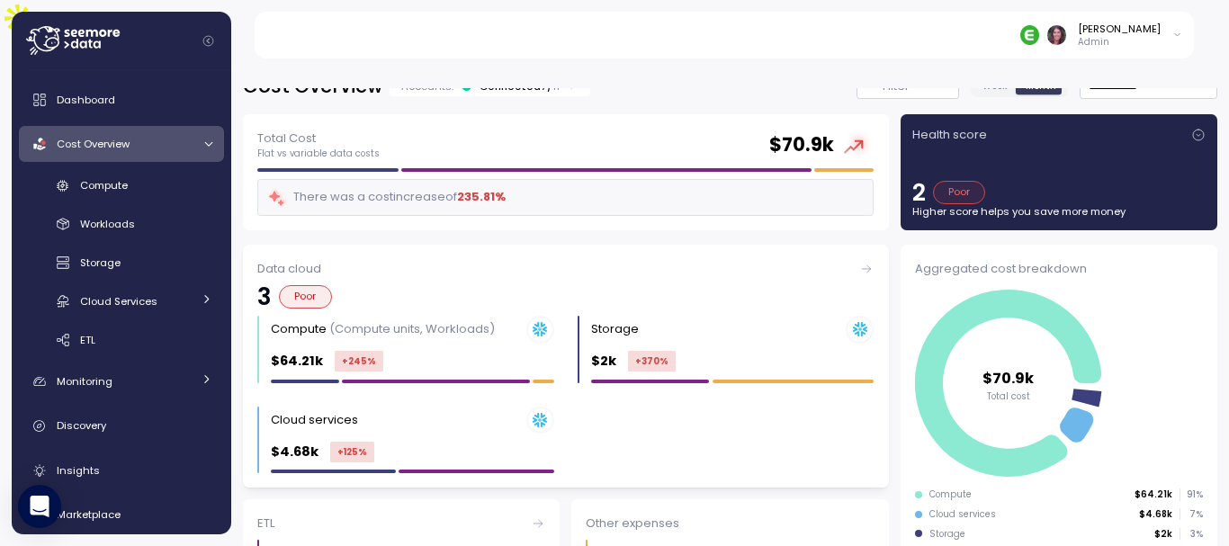
scroll to position [40, 0]
